Goal: Transaction & Acquisition: Purchase product/service

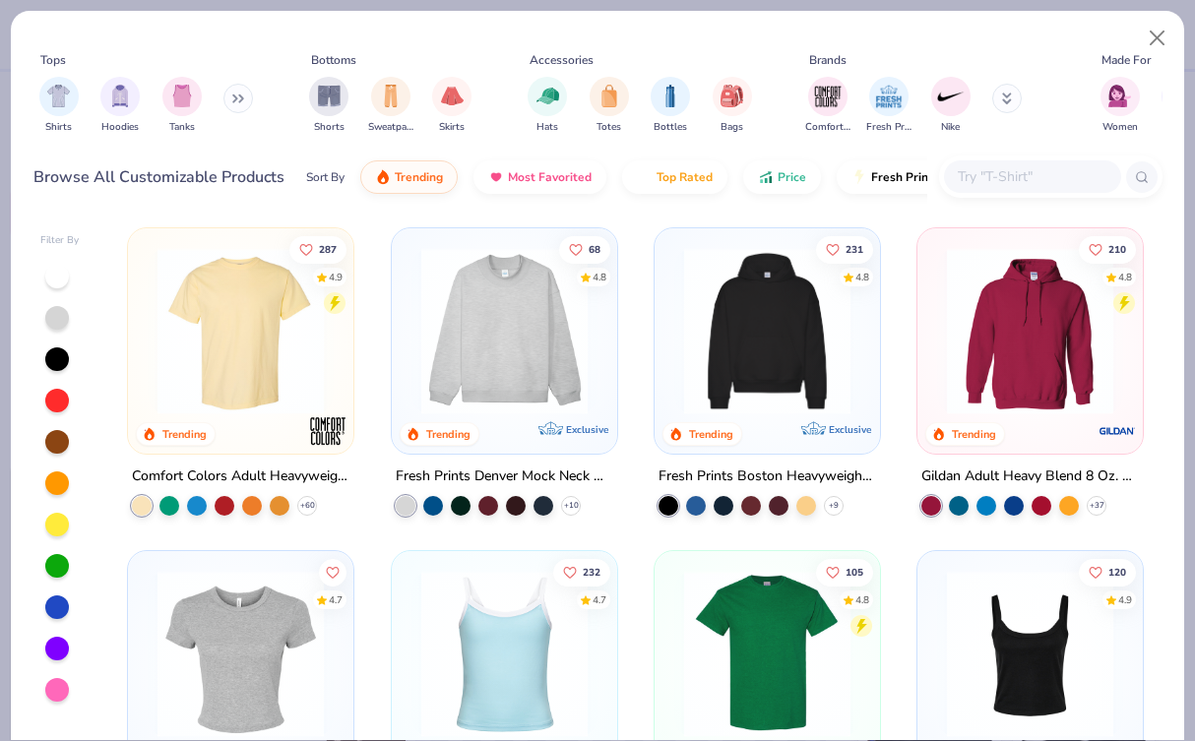
type textarea "x"
click at [1074, 185] on input "text" at bounding box center [1032, 176] width 152 height 23
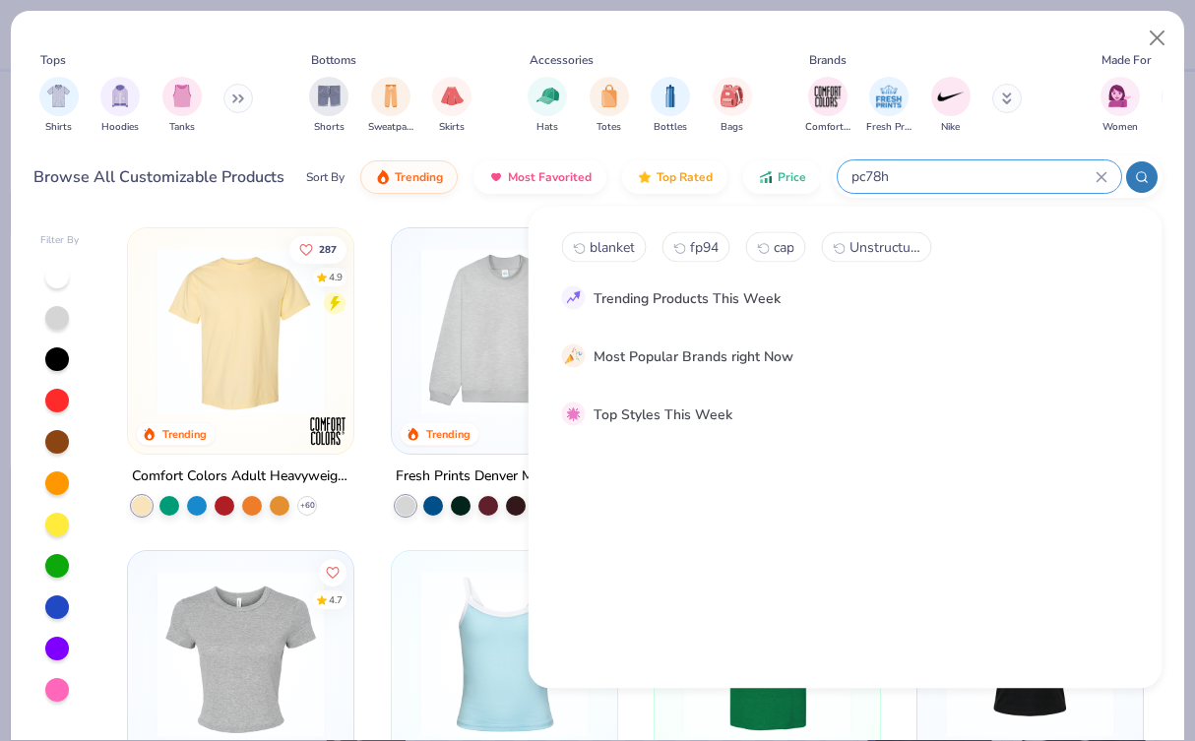
type input "pc78h"
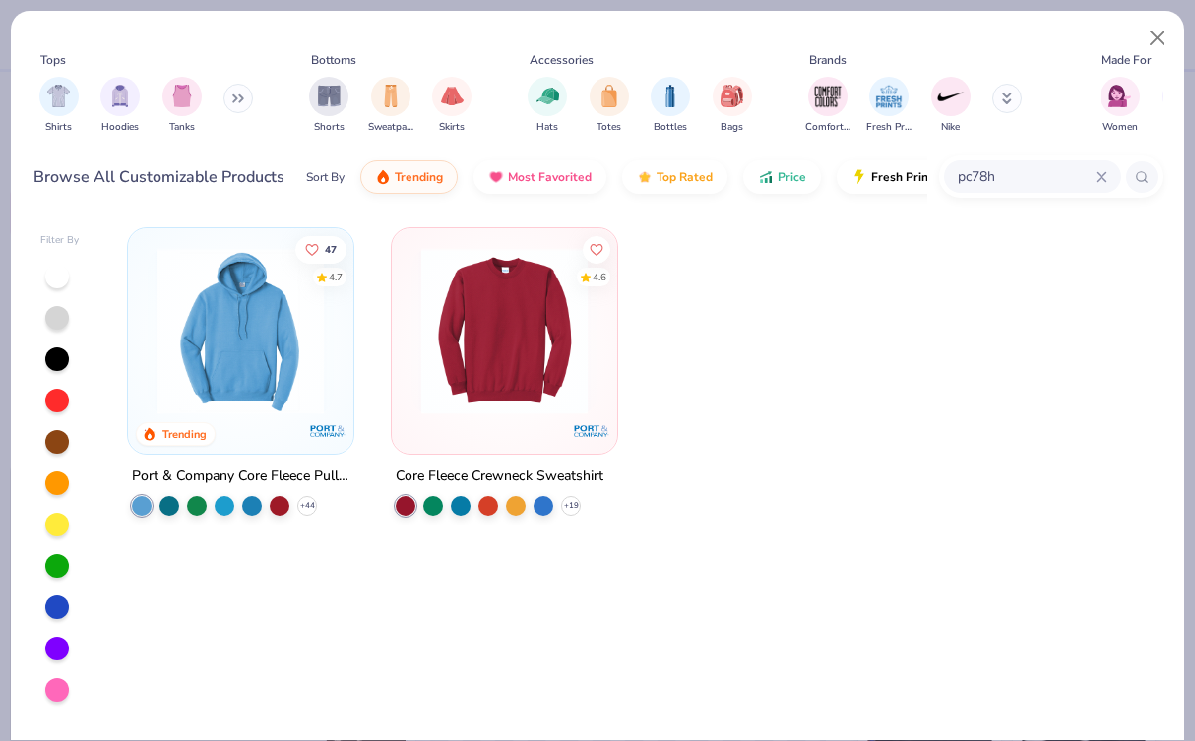
click at [245, 328] on img at bounding box center [241, 331] width 186 height 166
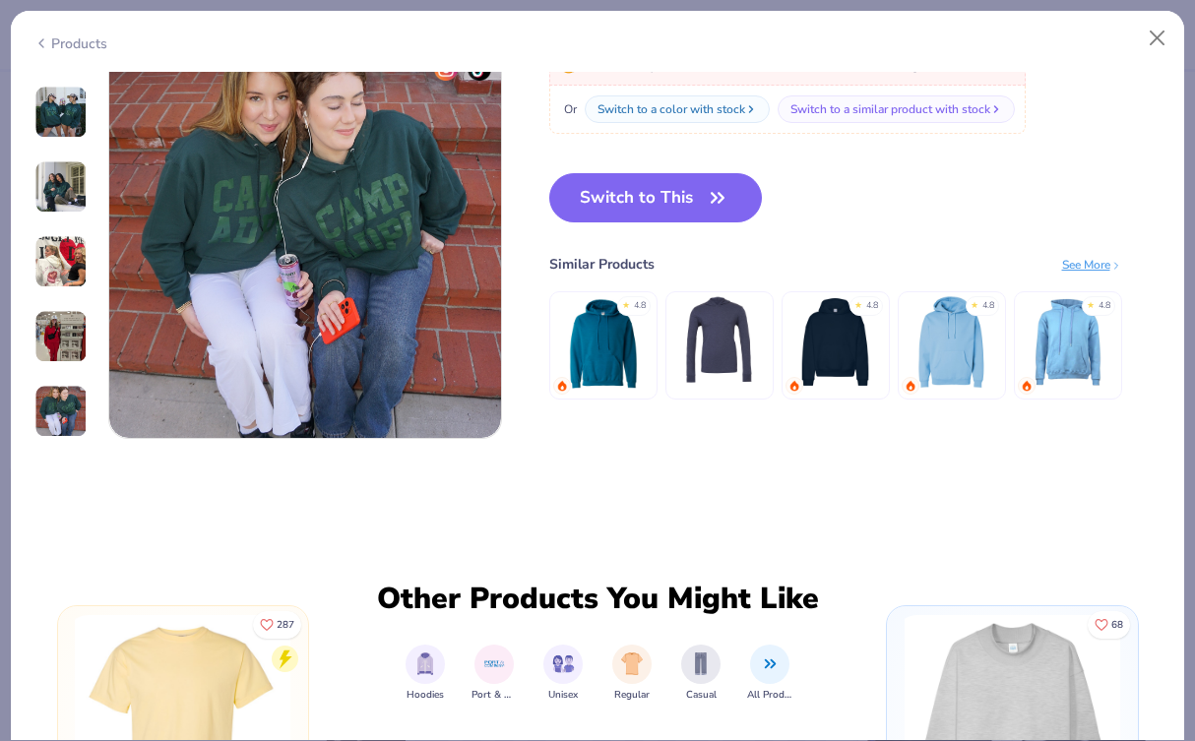
scroll to position [2774, 0]
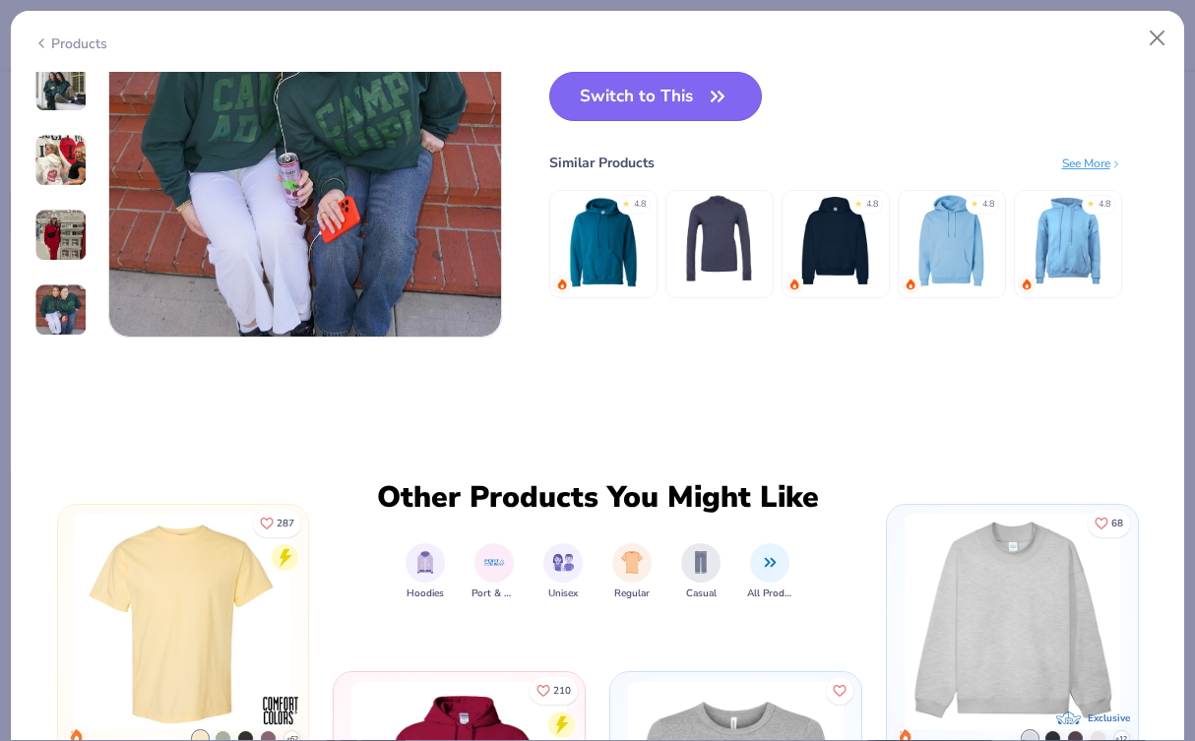
click at [642, 93] on button "Switch to This" at bounding box center [656, 96] width 214 height 49
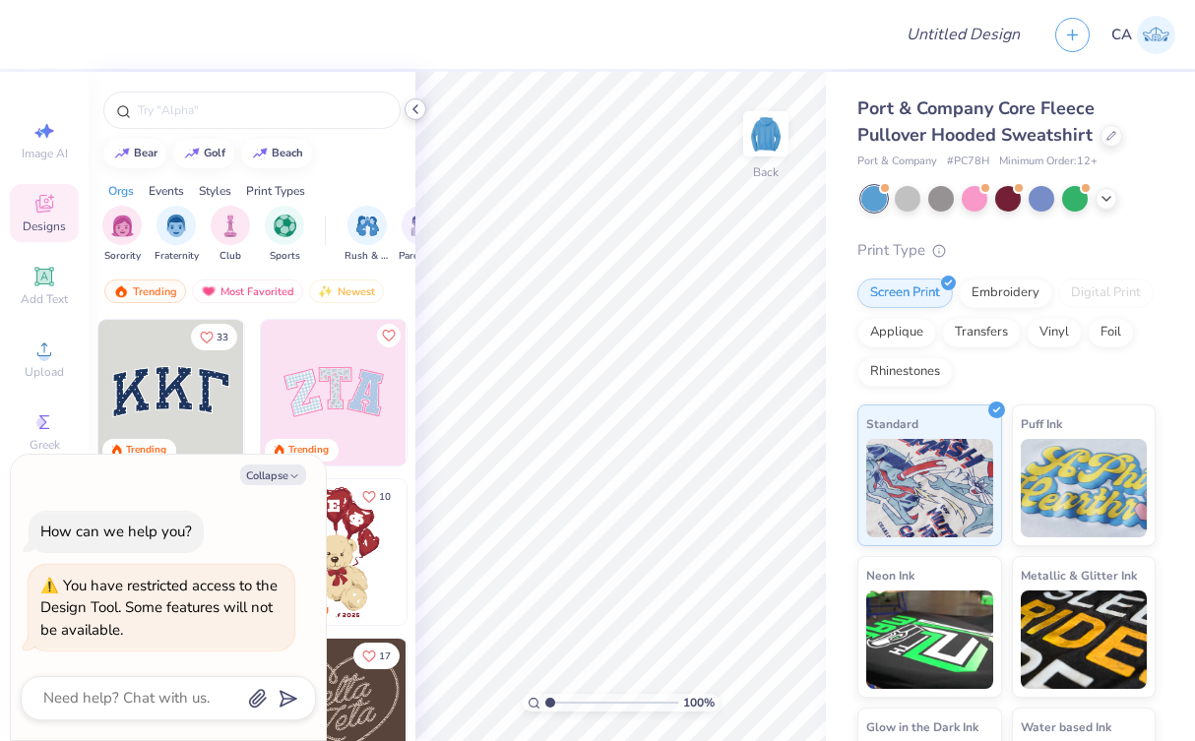
click at [423, 104] on div at bounding box center [416, 109] width 22 height 22
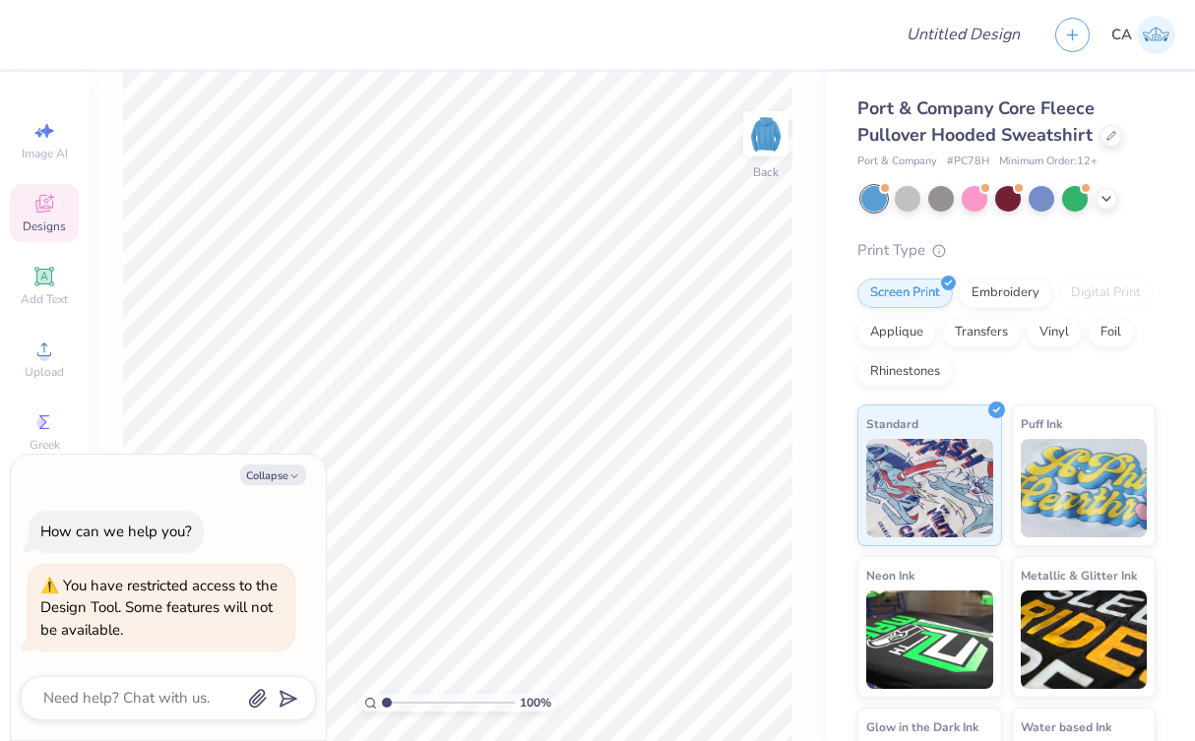
type textarea "x"
